Goal: Task Accomplishment & Management: Complete application form

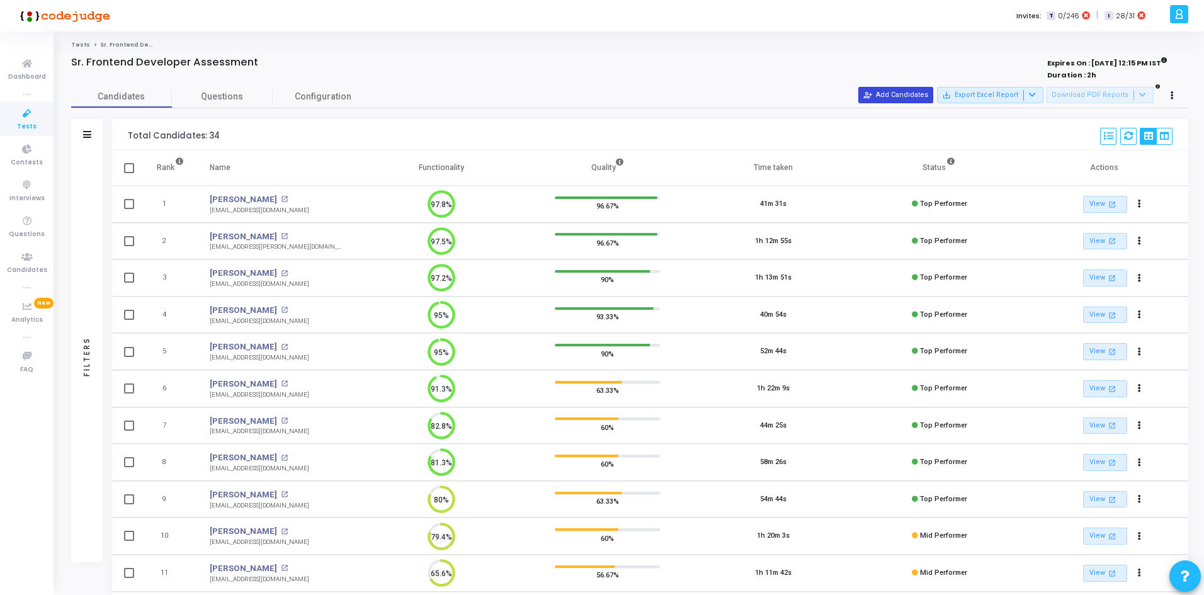
click at [913, 89] on button "person_add_alt Add Candidates" at bounding box center [896, 95] width 75 height 16
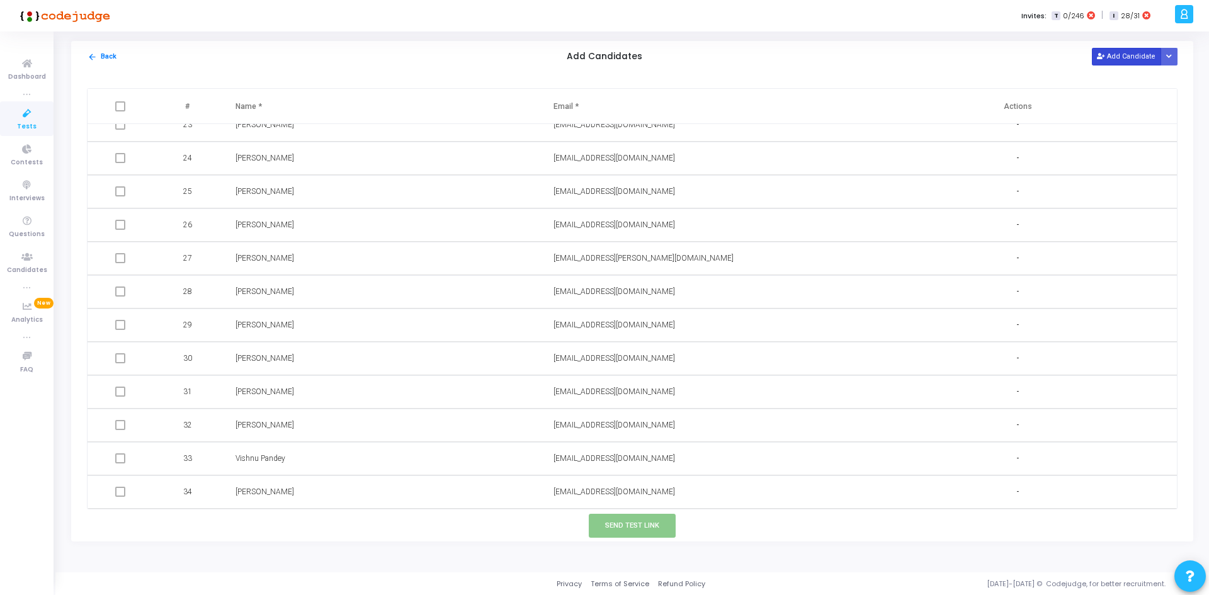
click at [1122, 57] on button "Add Candidate" at bounding box center [1126, 56] width 69 height 17
click at [601, 481] on td at bounding box center [700, 492] width 318 height 33
click at [579, 489] on input "text" at bounding box center [655, 492] width 203 height 21
paste input "abhi.verma96480@gmail.com |"
type input "abhi.verma96480@gmail.com |"
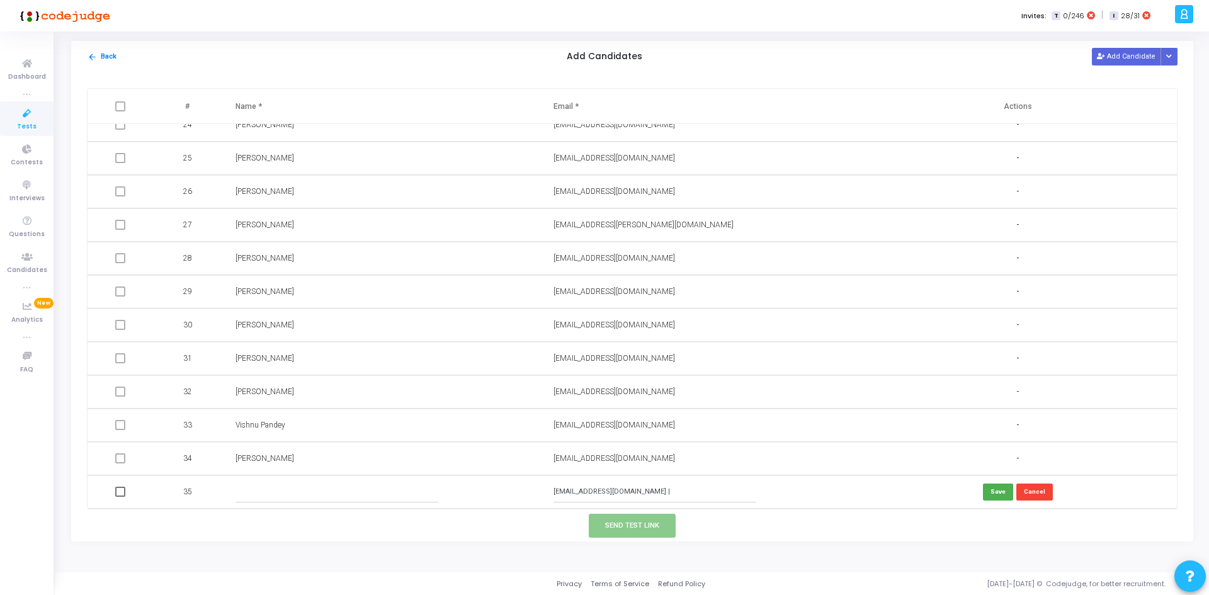
click at [353, 491] on input "text" at bounding box center [337, 492] width 203 height 21
type input "Abhishek"
click at [654, 523] on button "Send Test Link" at bounding box center [632, 525] width 87 height 23
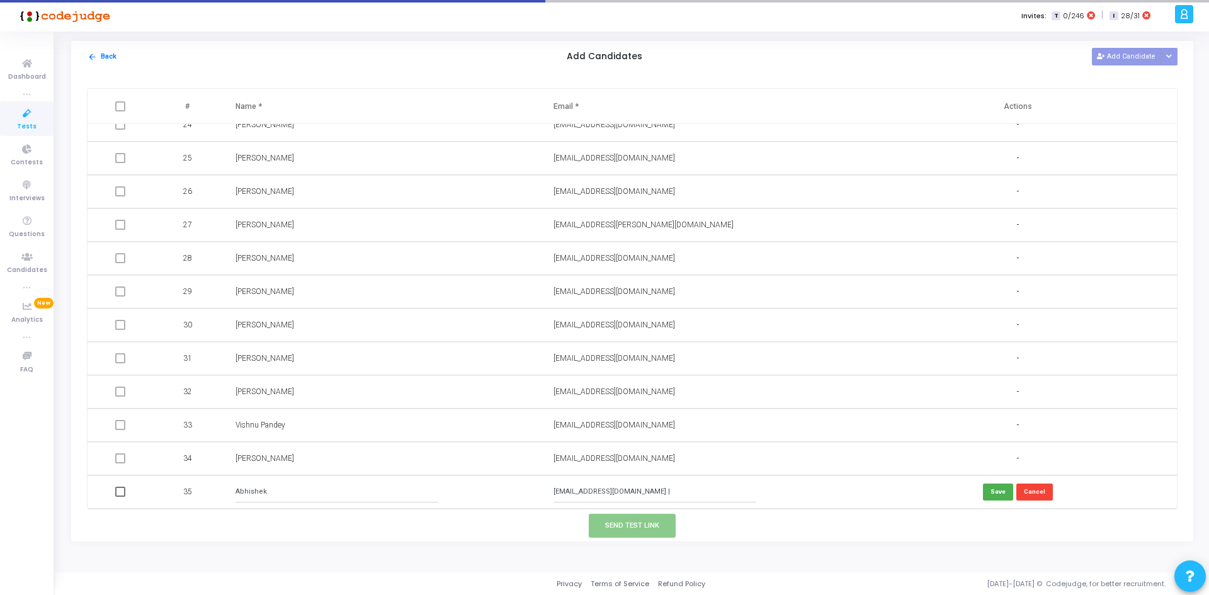
click at [654, 499] on input "abhi.verma96480@gmail.com |" at bounding box center [655, 492] width 203 height 21
type input "abhi.verma96480@gmail.com"
click at [1029, 491] on button "Cancel" at bounding box center [1035, 492] width 37 height 17
